Goal: Information Seeking & Learning: Learn about a topic

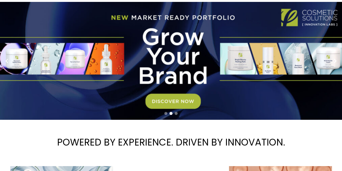
scroll to position [54, 0]
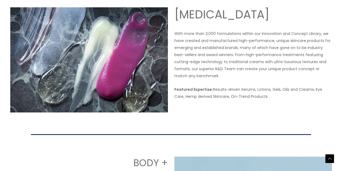
scroll to position [433, 0]
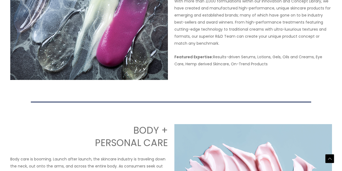
drag, startPoint x: 75, startPoint y: 62, endPoint x: 80, endPoint y: 99, distance: 37.9
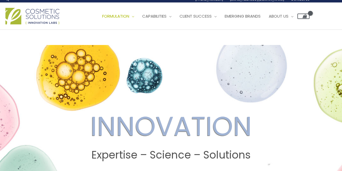
scroll to position [0, 0]
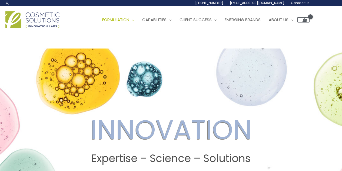
drag, startPoint x: 115, startPoint y: 75, endPoint x: 96, endPoint y: -33, distance: 109.3
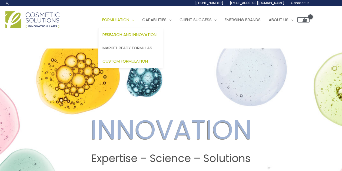
click at [102, 64] on span "Custom Formulation" at bounding box center [124, 61] width 45 height 6
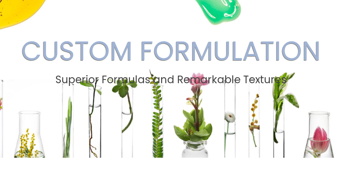
scroll to position [51, 0]
